Goal: Find specific page/section: Find specific page/section

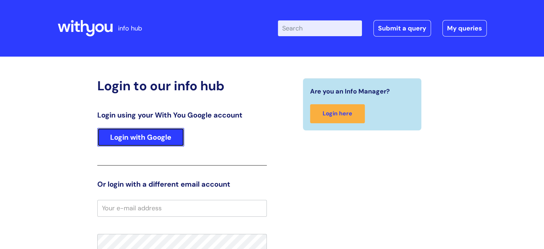
click at [102, 136] on link "Login with Google" at bounding box center [140, 137] width 87 height 19
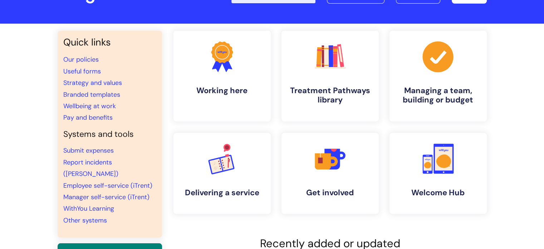
scroll to position [49, 0]
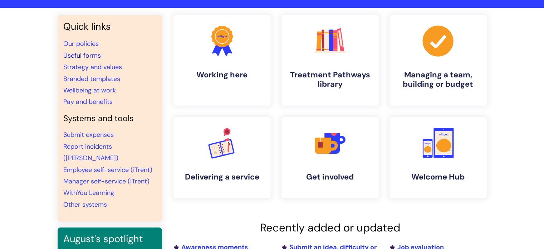
click at [86, 57] on link "Useful forms" at bounding box center [82, 55] width 38 height 9
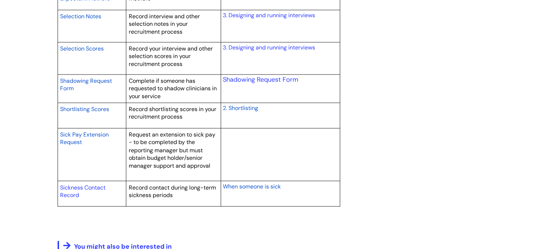
scroll to position [1232, 0]
